Goal: Task Accomplishment & Management: Manage account settings

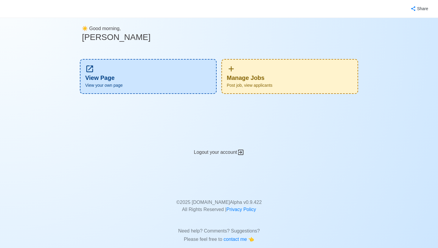
click at [276, 76] on div "Manage Jobs Post job, view applicants" at bounding box center [289, 76] width 137 height 35
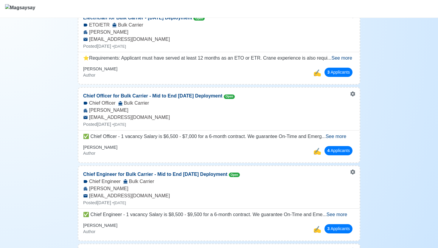
scroll to position [97, 0]
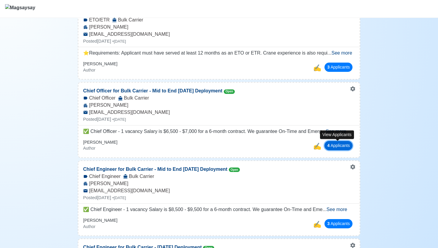
click at [348, 146] on button "4 Applicant s" at bounding box center [339, 145] width 28 height 9
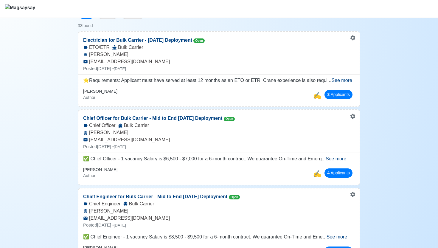
scroll to position [71, 0]
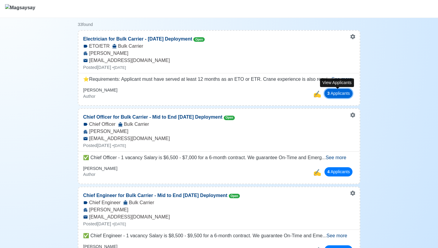
click at [346, 96] on button "3 Applicant s" at bounding box center [339, 93] width 28 height 9
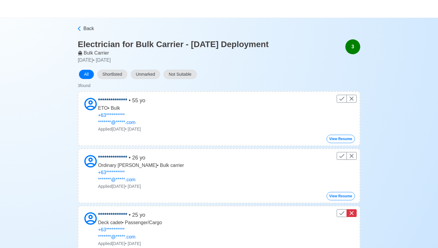
scroll to position [7, 0]
click at [350, 137] on button "View Resume" at bounding box center [341, 138] width 28 height 8
